Goal: Task Accomplishment & Management: Manage account settings

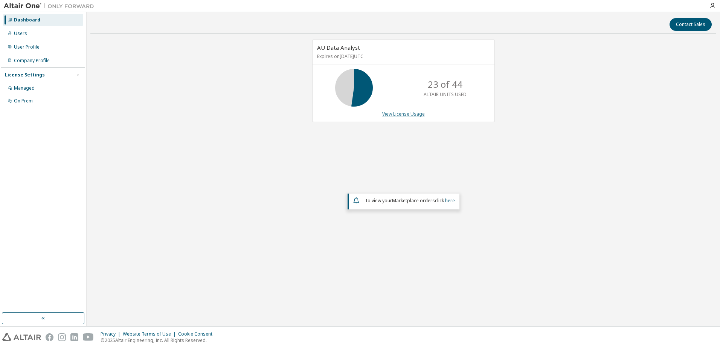
click at [397, 115] on link "View License Usage" at bounding box center [403, 114] width 43 height 6
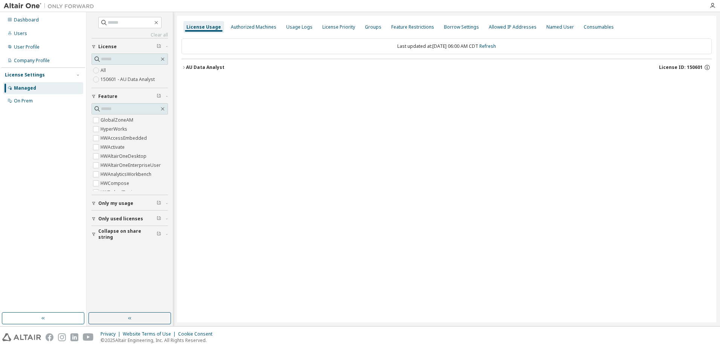
click at [193, 66] on div "AU Data Analyst" at bounding box center [205, 67] width 38 height 6
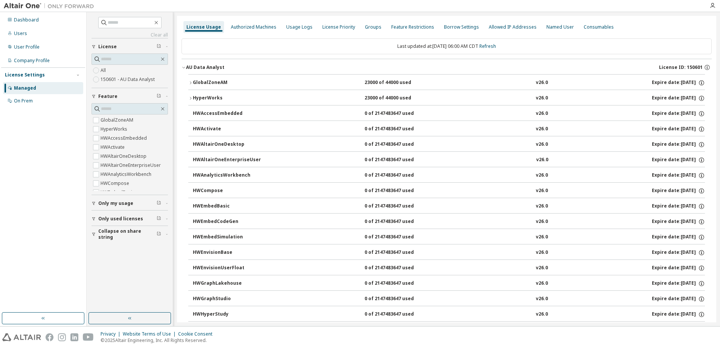
click at [202, 79] on div "GlobalZoneAM" at bounding box center [227, 82] width 68 height 7
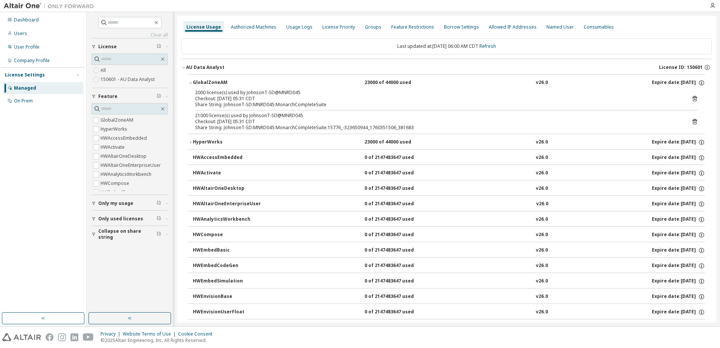
click at [690, 95] on div "2000 license(s) used by JohnsonT-SD@MNRD045 Checkout: [DATE] 05:31 CDT Share St…" at bounding box center [446, 99] width 503 height 18
click at [692, 98] on icon at bounding box center [695, 98] width 7 height 7
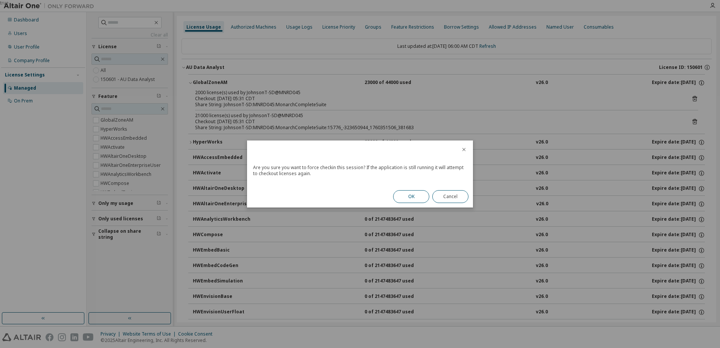
click at [423, 194] on button "OK" at bounding box center [411, 196] width 36 height 13
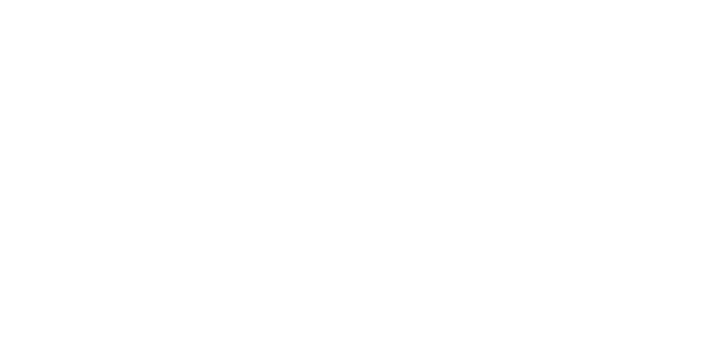
click at [186, 44] on div at bounding box center [360, 174] width 720 height 348
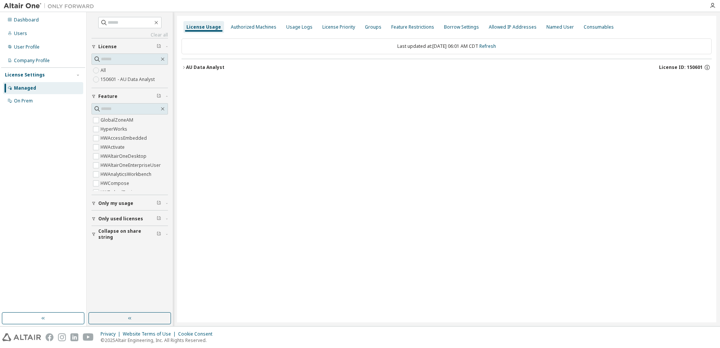
click at [191, 65] on div "AU Data Analyst" at bounding box center [205, 67] width 38 height 6
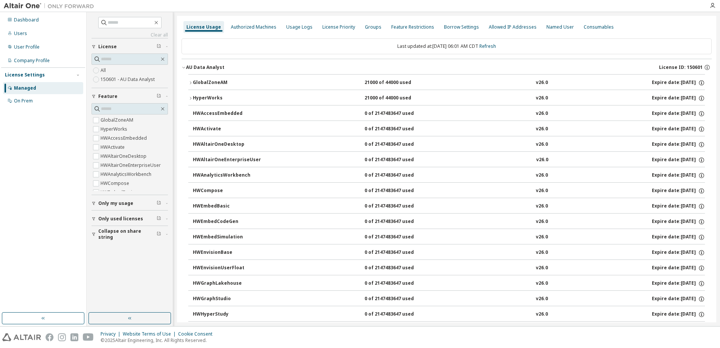
click at [211, 83] on div "GlobalZoneAM" at bounding box center [227, 82] width 68 height 7
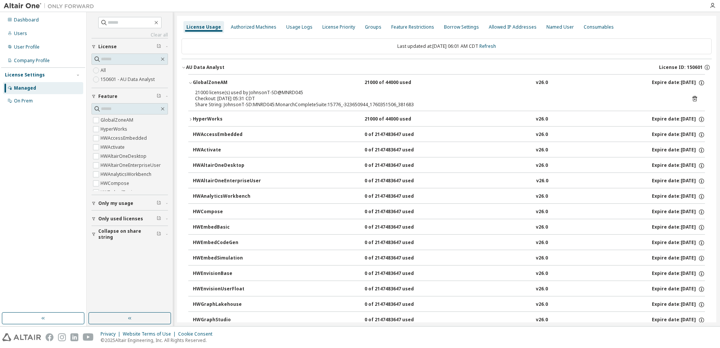
click at [693, 96] on icon at bounding box center [695, 99] width 5 height 6
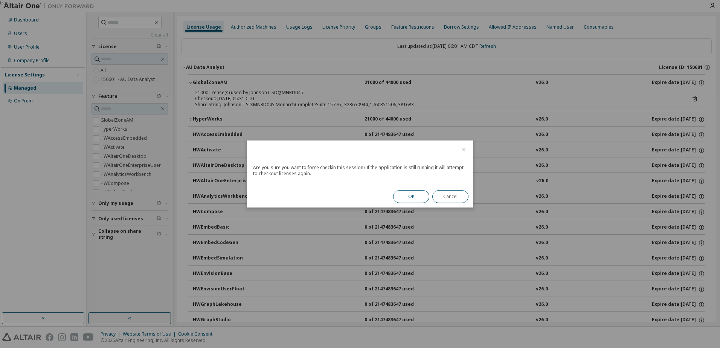
click at [412, 197] on button "OK" at bounding box center [411, 196] width 36 height 13
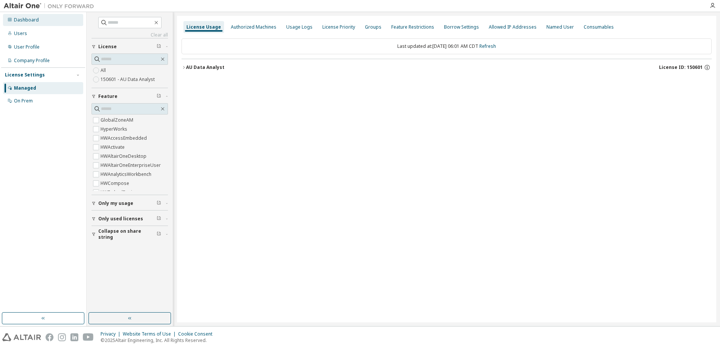
click at [20, 17] on div "Dashboard" at bounding box center [26, 20] width 25 height 6
